Goal: Task Accomplishment & Management: Manage account settings

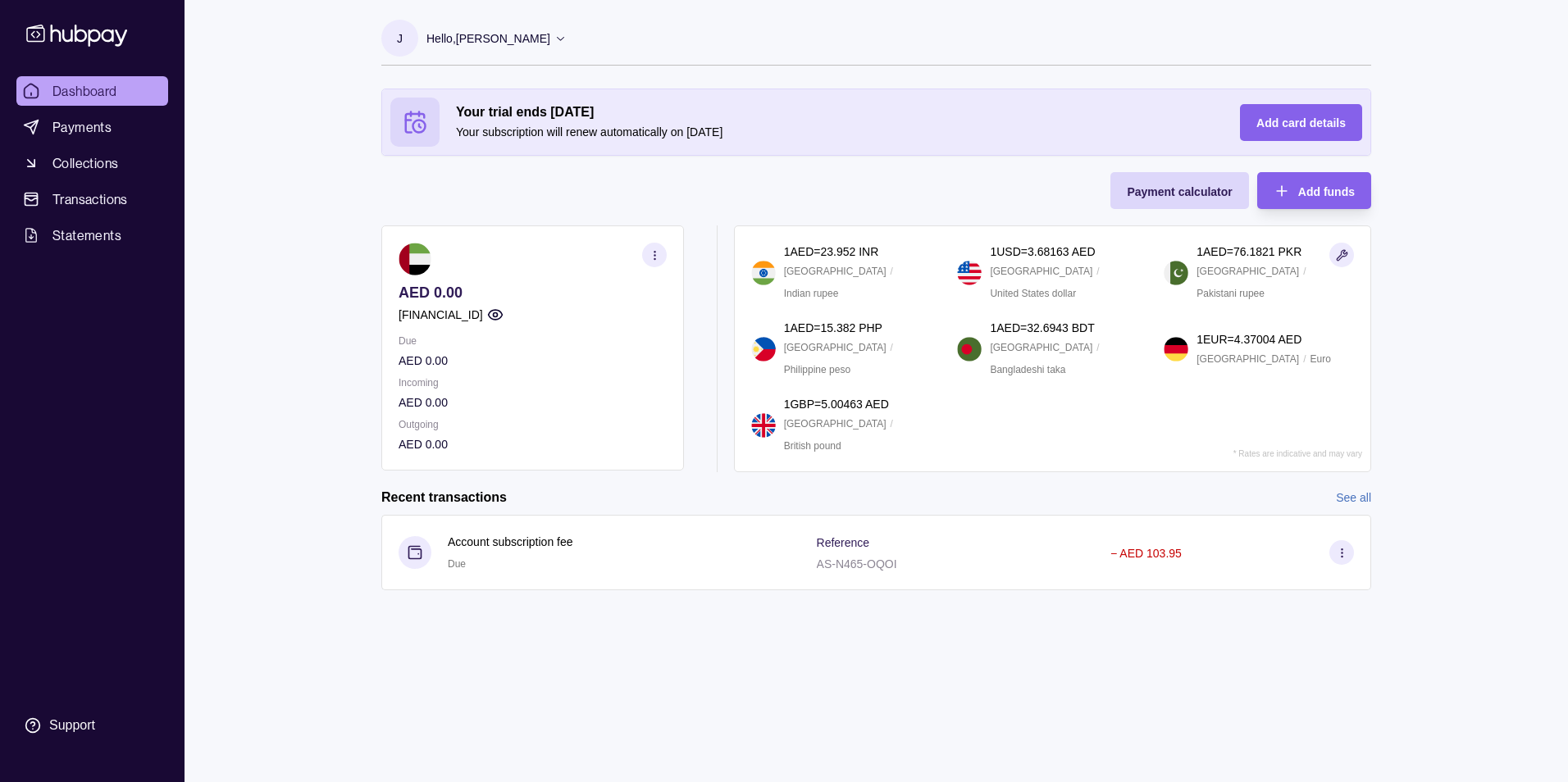
click at [497, 316] on circle "button" at bounding box center [495, 315] width 4 height 4
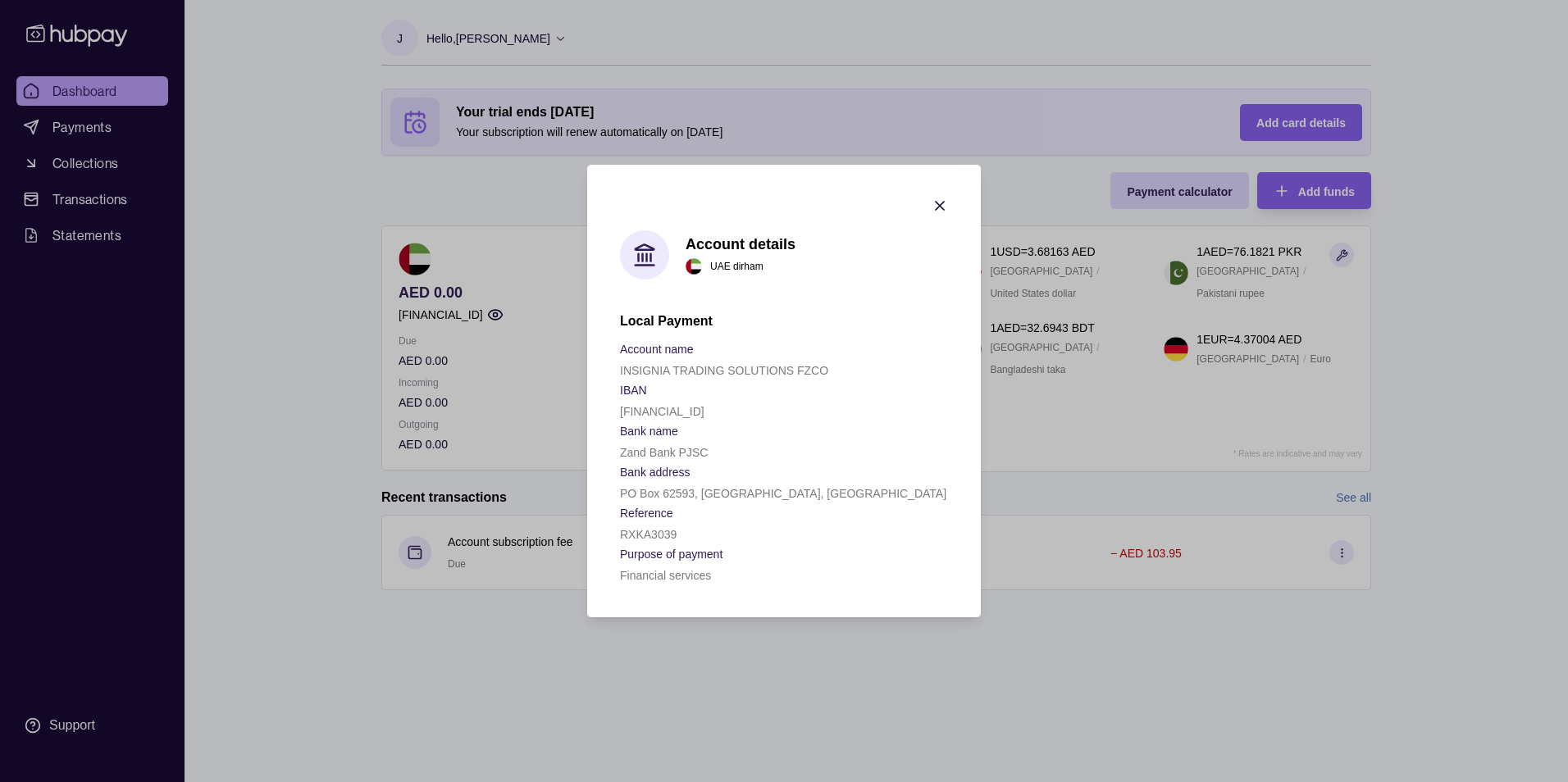
click at [943, 201] on icon "button" at bounding box center [940, 206] width 17 height 17
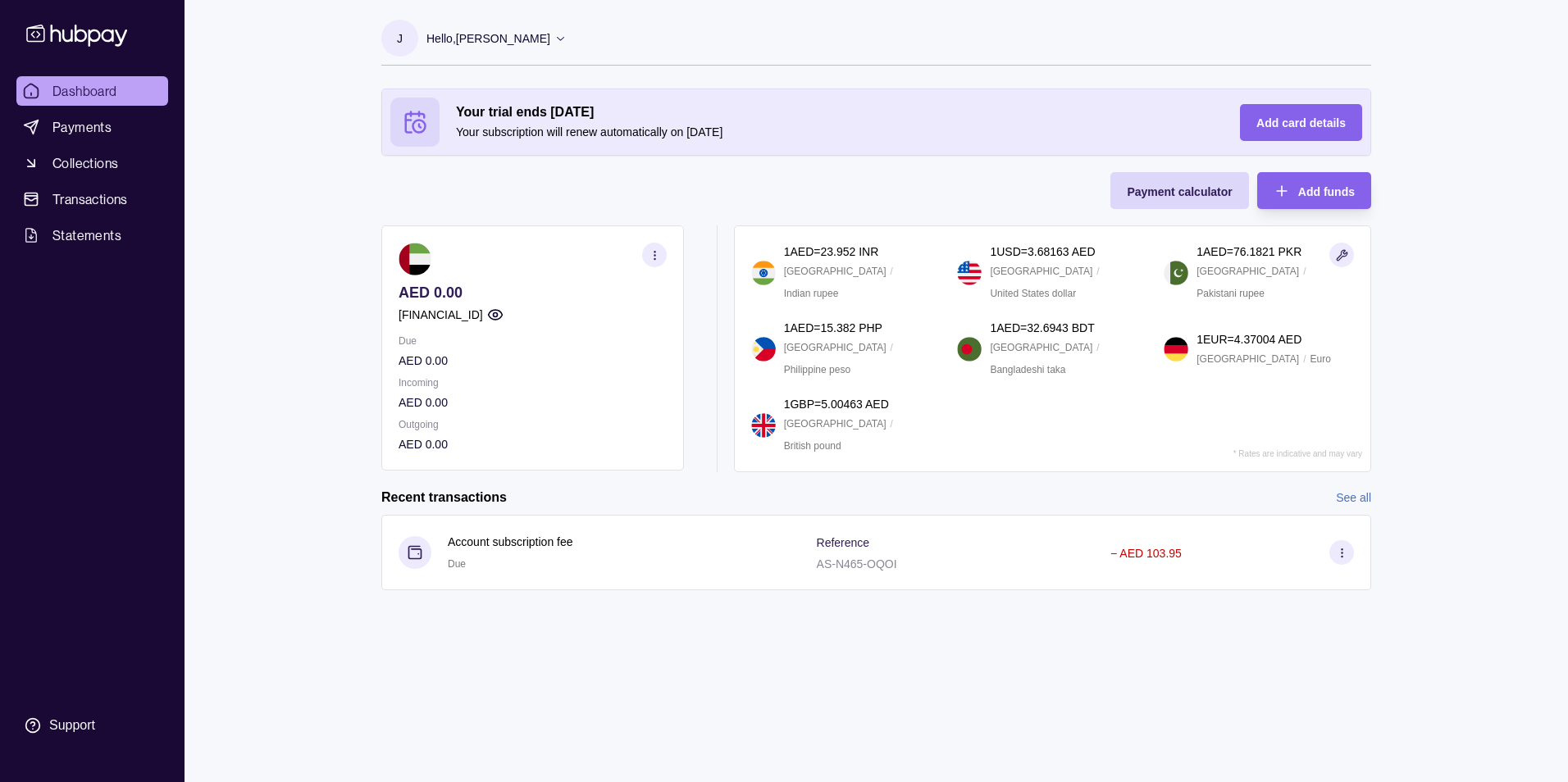
click at [567, 33] on icon at bounding box center [560, 38] width 13 height 13
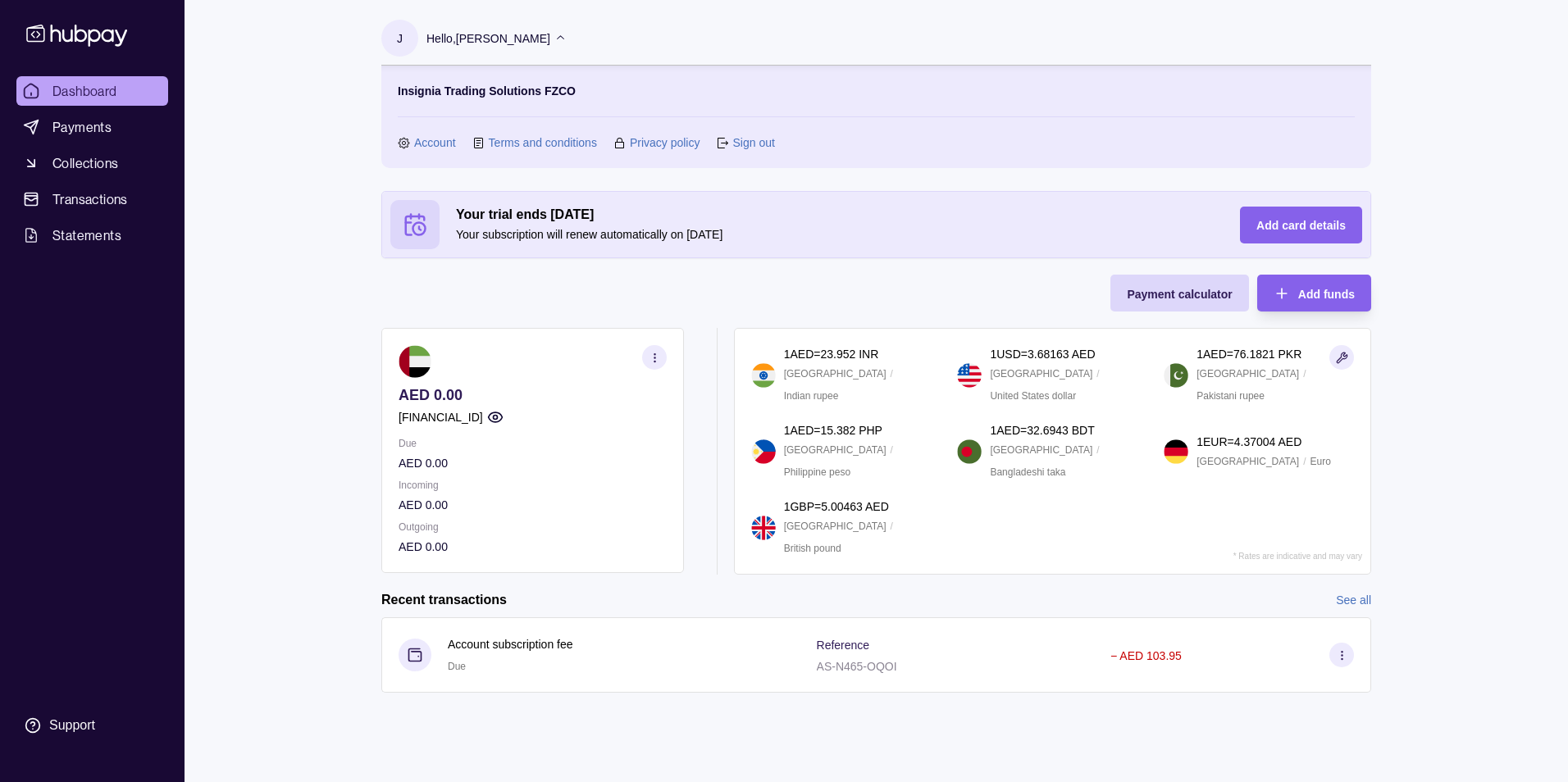
click at [765, 140] on link "Sign out" at bounding box center [753, 143] width 42 height 18
